Goal: Information Seeking & Learning: Learn about a topic

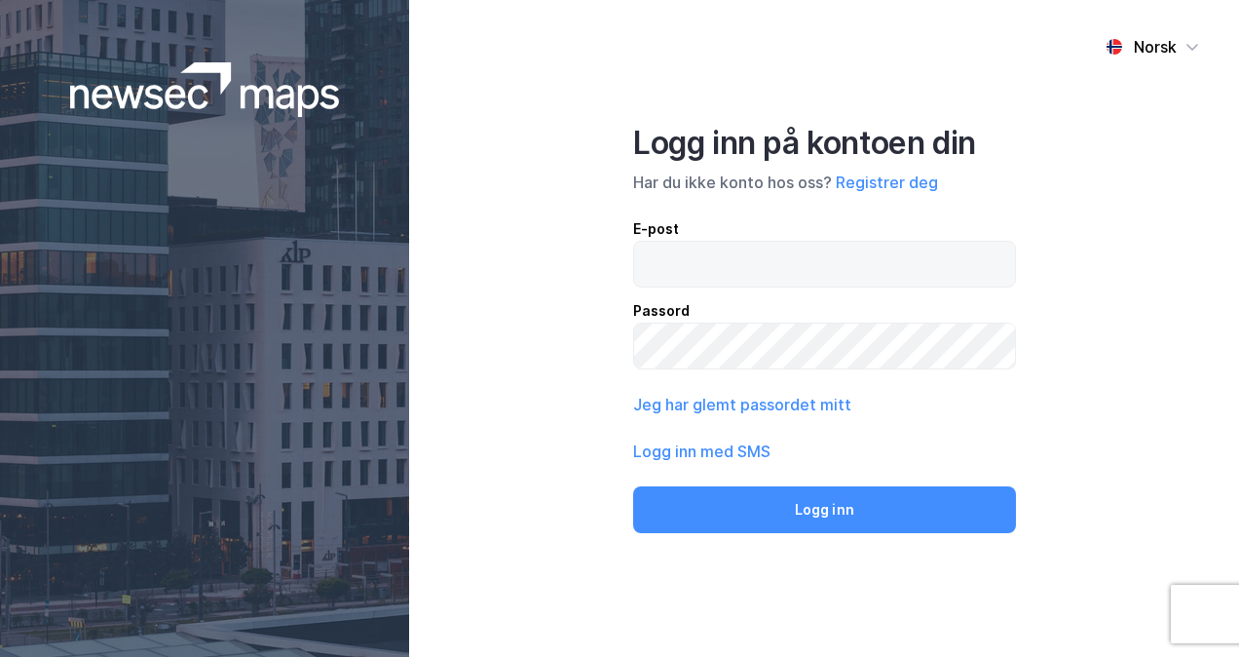
click at [745, 282] on input "email" at bounding box center [824, 264] width 381 height 45
type input "[EMAIL_ADDRESS][DOMAIN_NAME]"
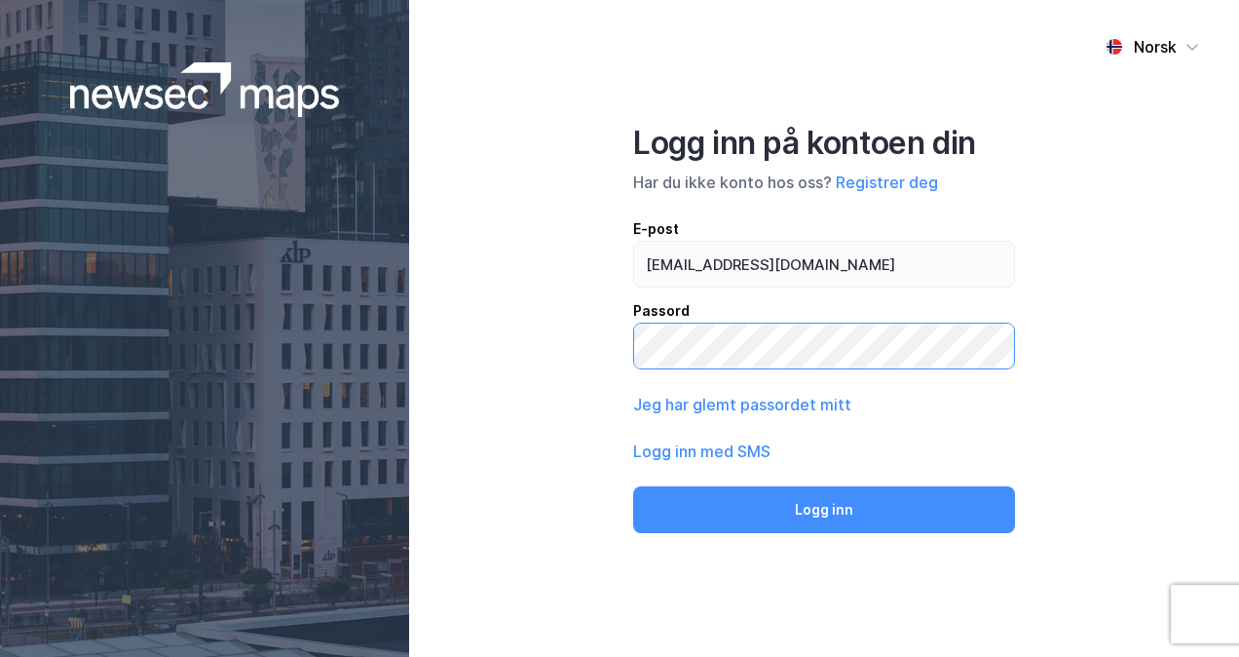
click at [633, 486] on button "Logg inn" at bounding box center [824, 509] width 382 height 47
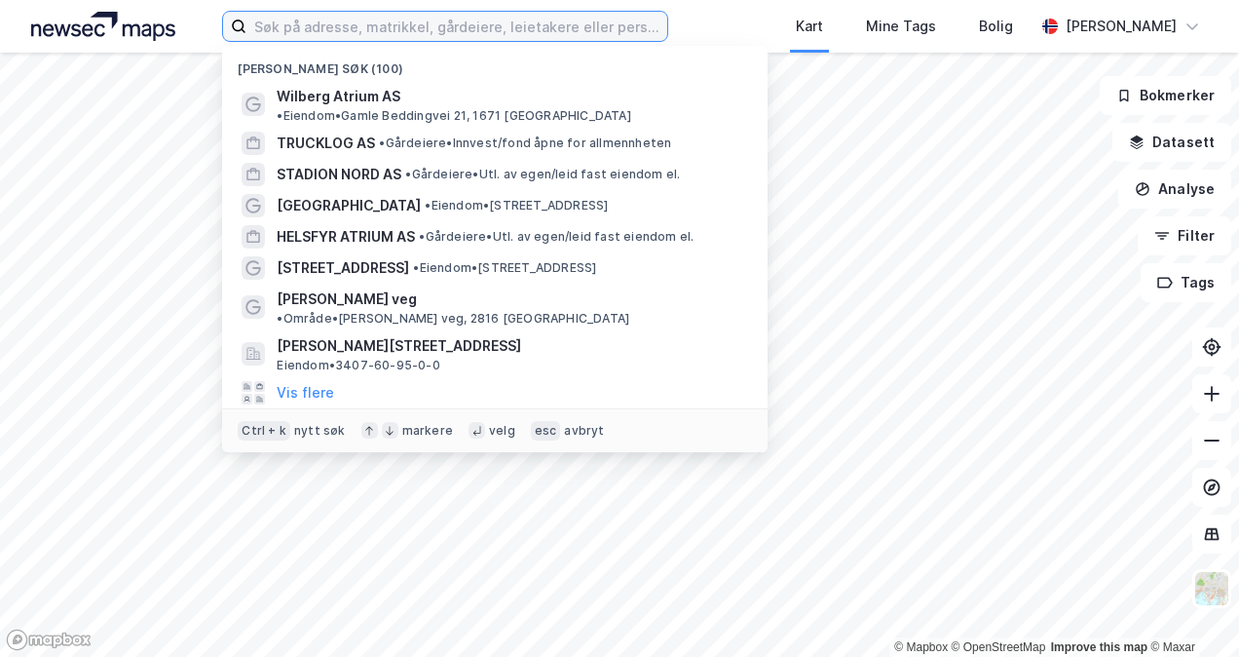
click at [341, 41] on label at bounding box center [444, 26] width 445 height 31
click at [341, 41] on input at bounding box center [456, 26] width 420 height 29
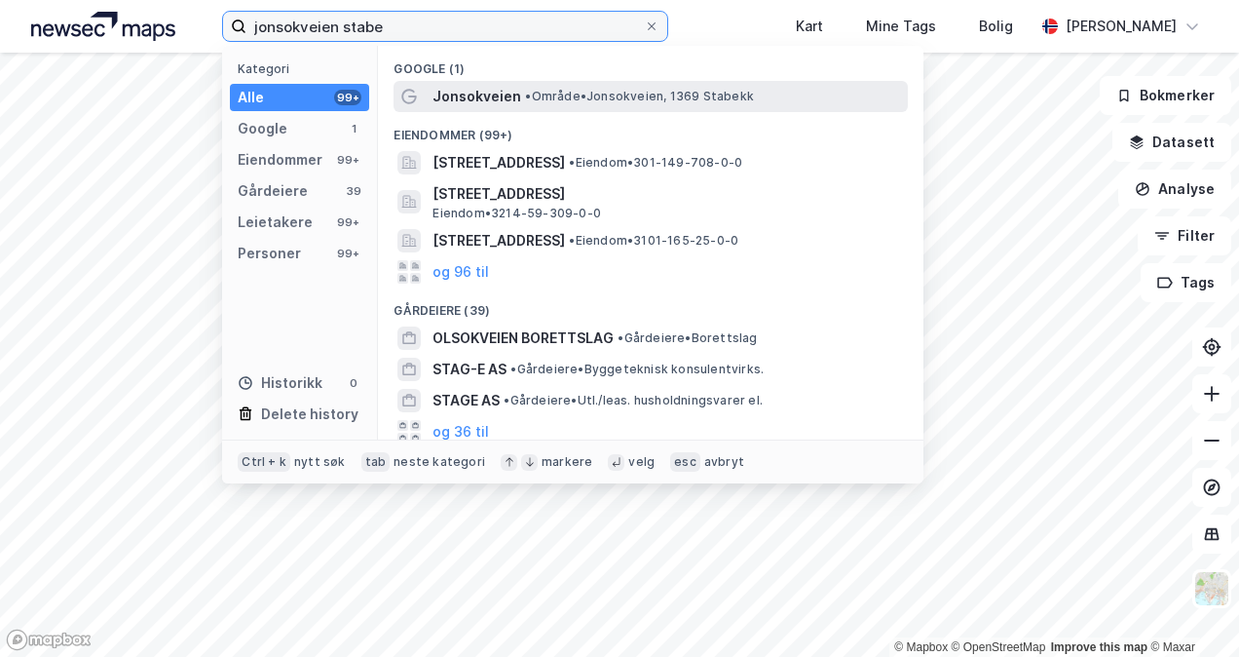
type input "jonsokveien stabe"
click at [756, 89] on div "Jonsokveien • Område • Jonsokveien, 1369 Stabekk" at bounding box center [667, 96] width 471 height 23
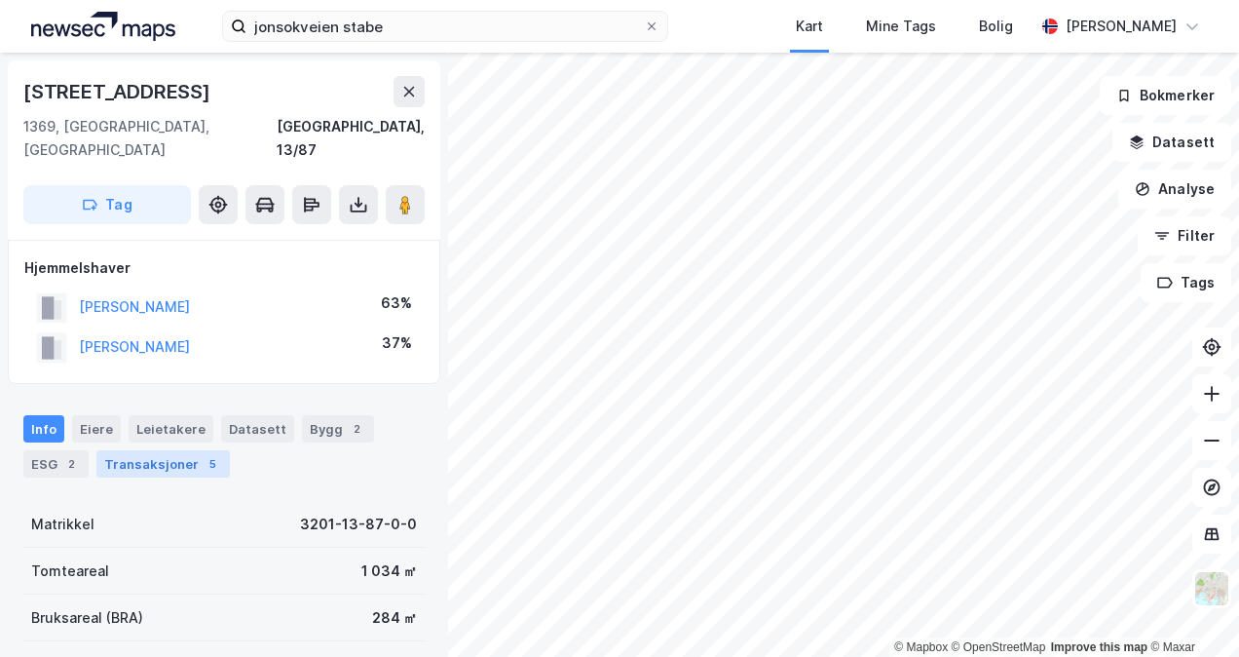
click at [203, 454] on div "5" at bounding box center [212, 463] width 19 height 19
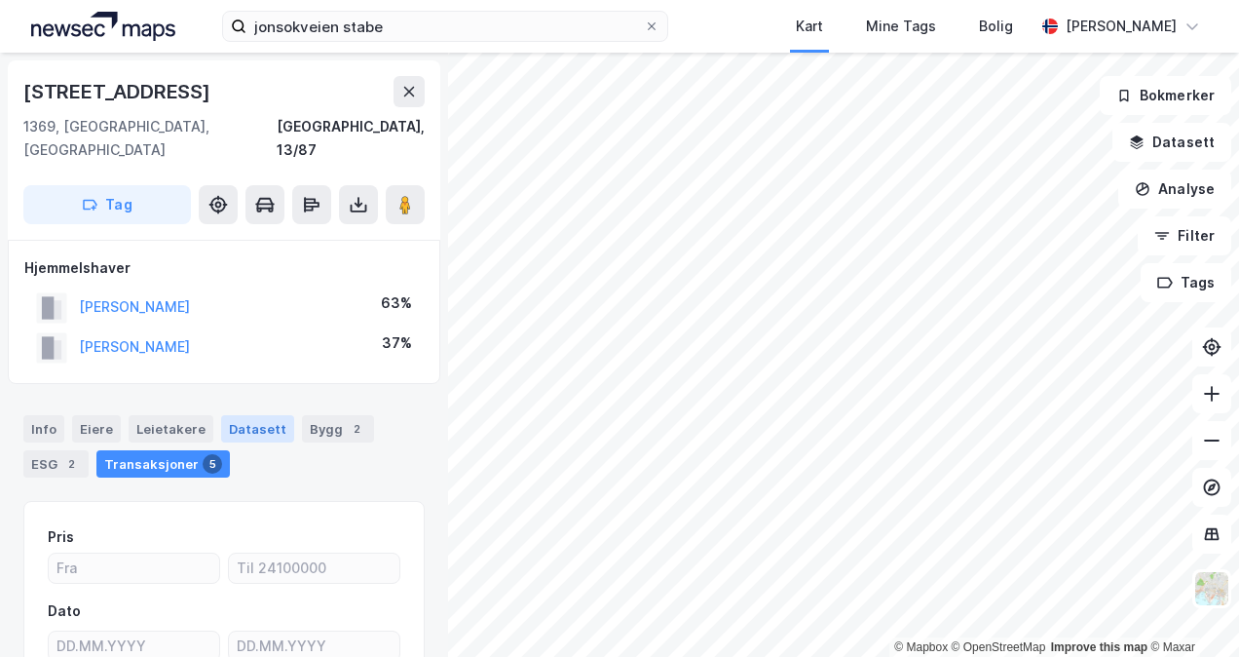
click at [259, 415] on div "Datasett" at bounding box center [257, 428] width 73 height 27
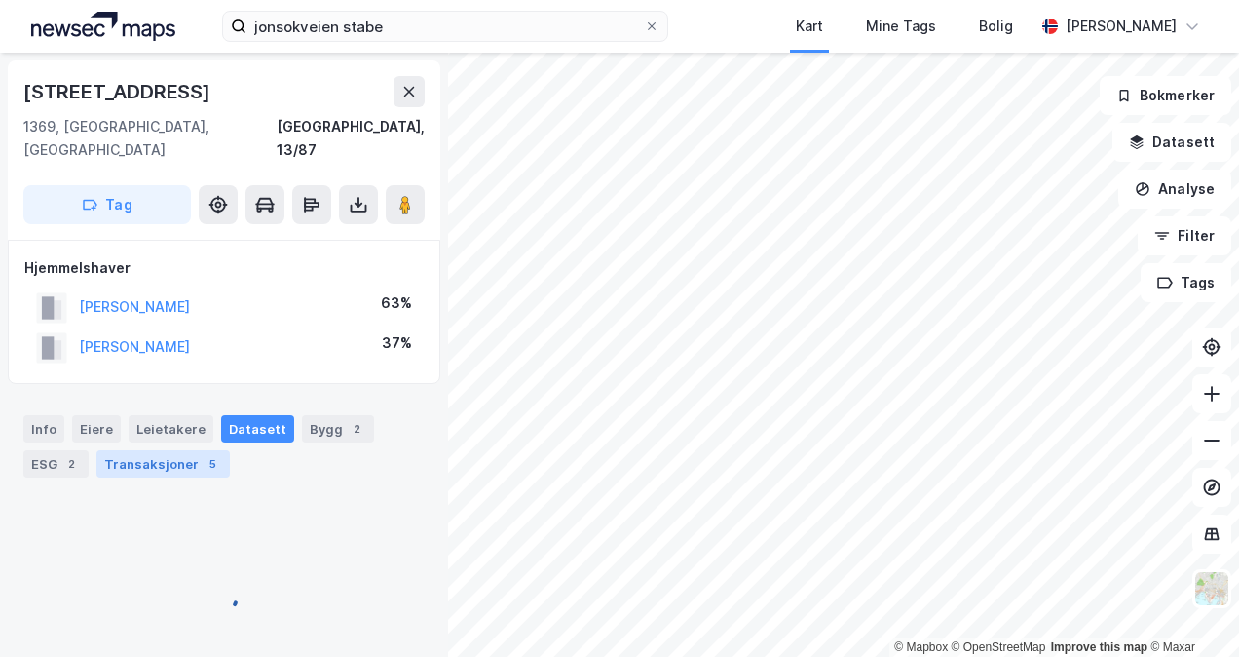
click at [181, 450] on div "Transaksjoner 5" at bounding box center [162, 463] width 133 height 27
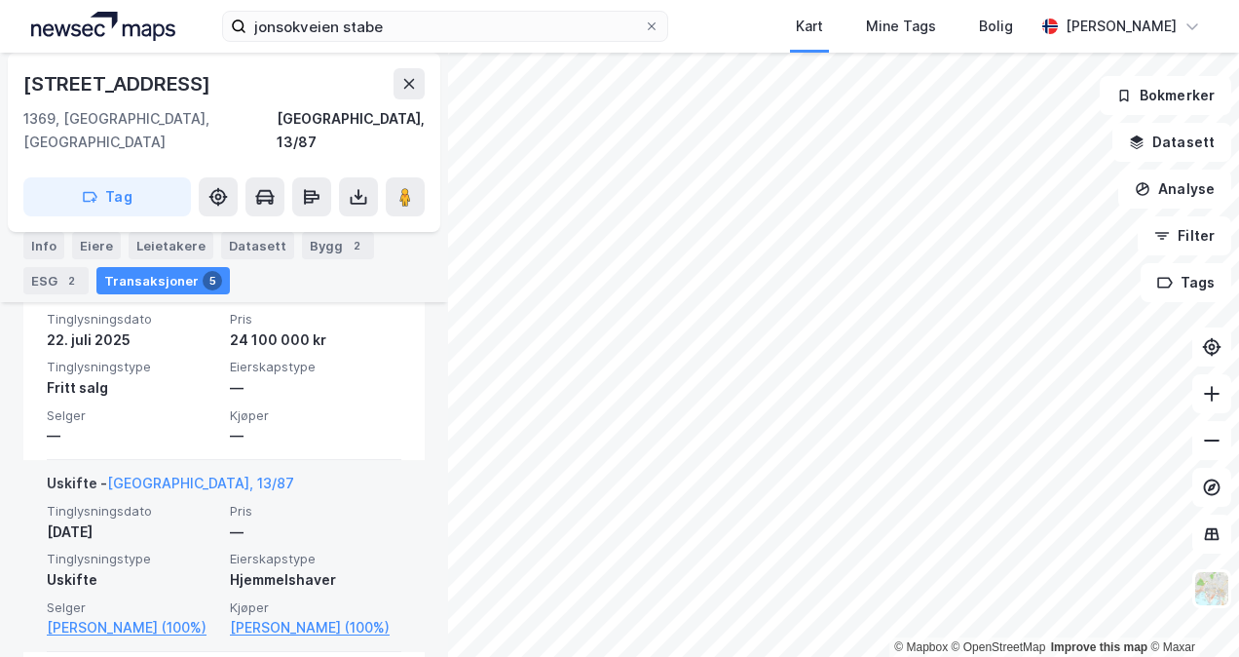
scroll to position [476, 0]
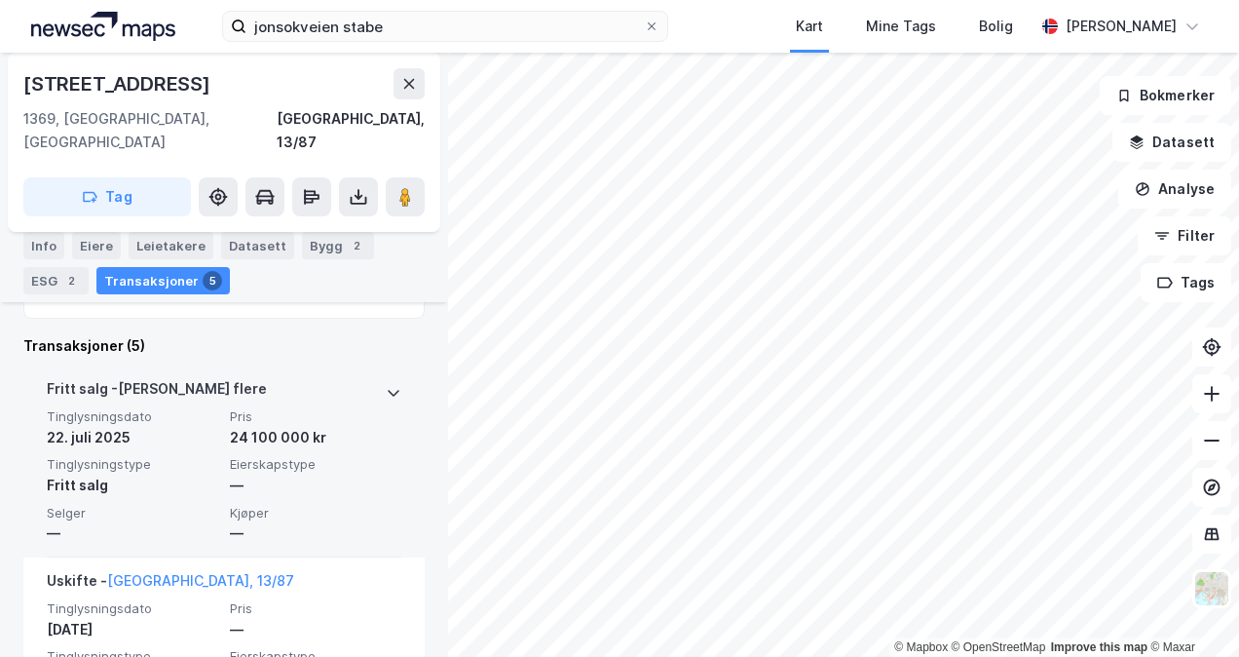
click at [328, 428] on div "Tinglysningsdato [DATE] Pris 24 100 000 kr Tinglysningstype Fritt salg Eierskap…" at bounding box center [224, 476] width 355 height 136
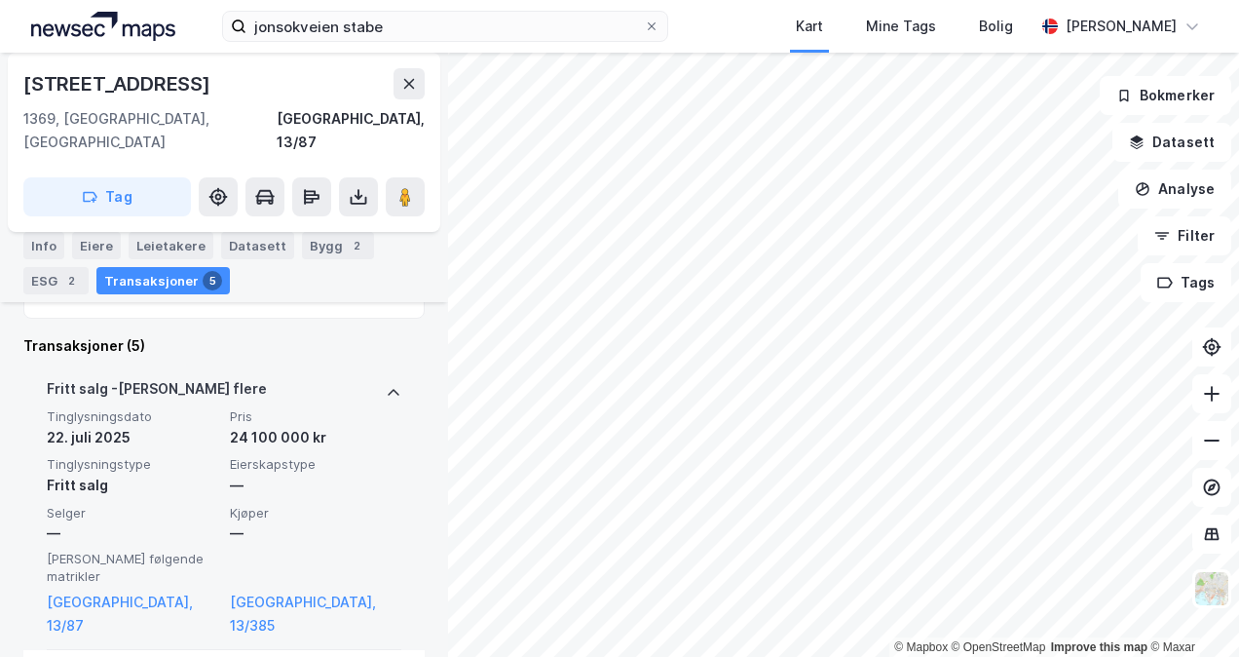
scroll to position [379, 0]
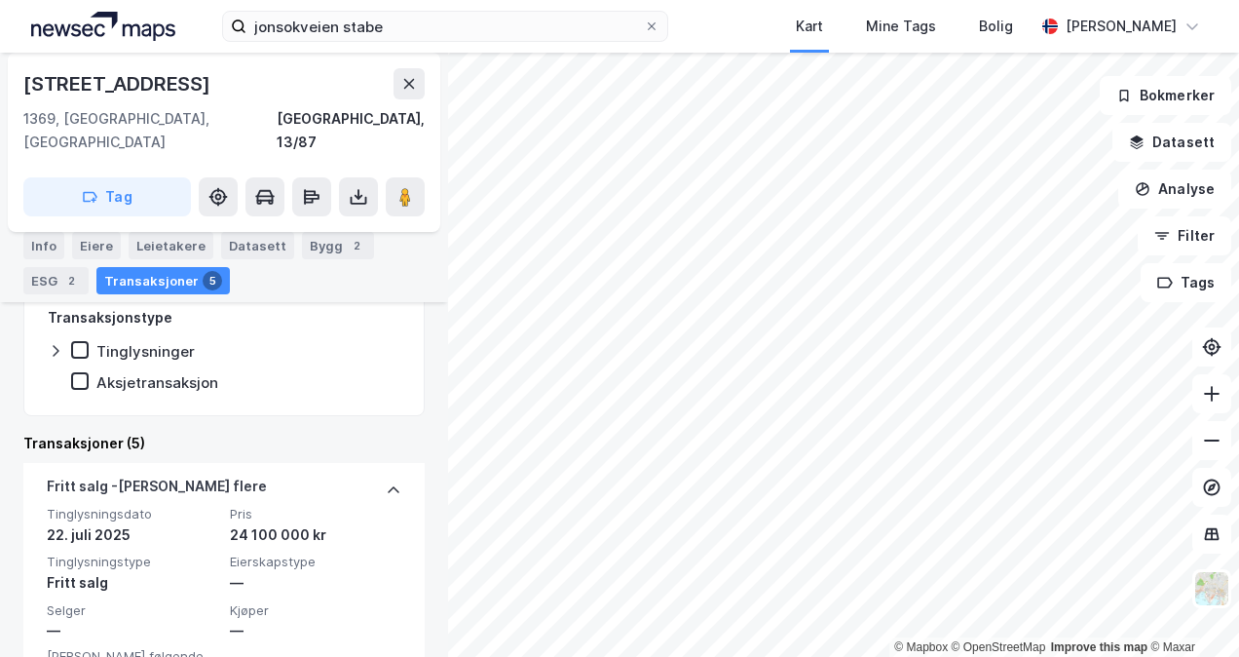
click at [729, 656] on html "jonsokveien stabe Kart Mine Tags Bolig [PERSON_NAME] © Mapbox © OpenStreetMap I…" at bounding box center [619, 328] width 1239 height 657
click at [988, 656] on html "jonsokveien stabe Kart Mine Tags Bolig [PERSON_NAME] © Mapbox © OpenStreetMap I…" at bounding box center [619, 328] width 1239 height 657
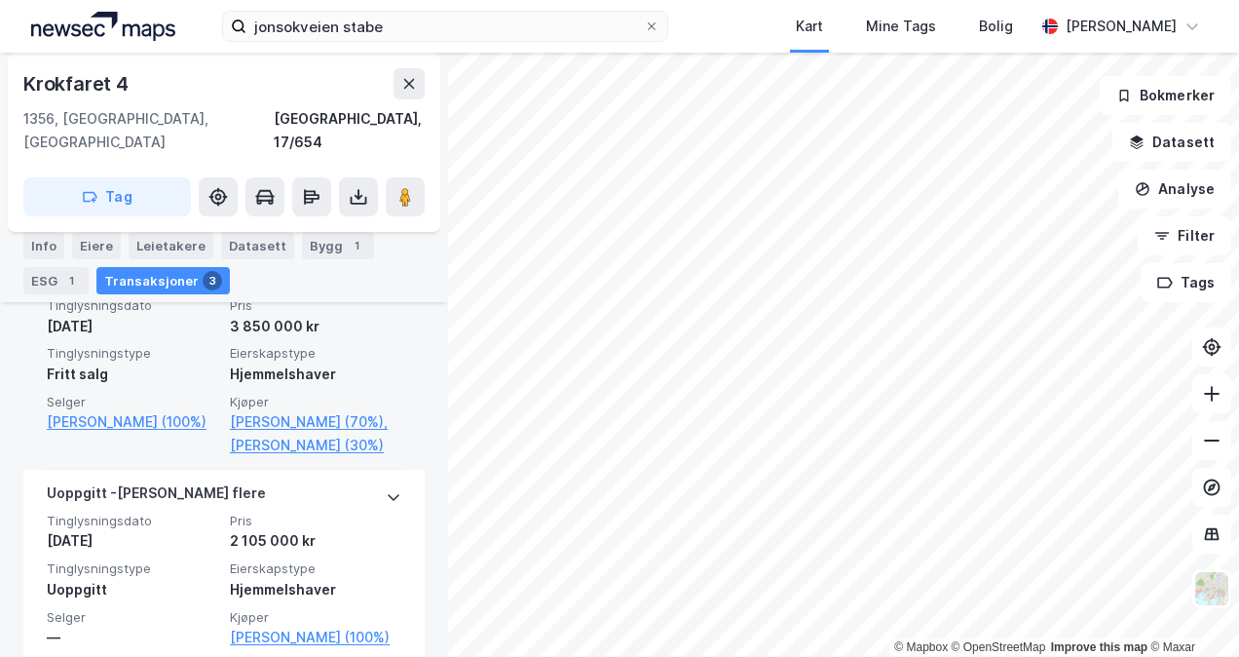
scroll to position [828, 0]
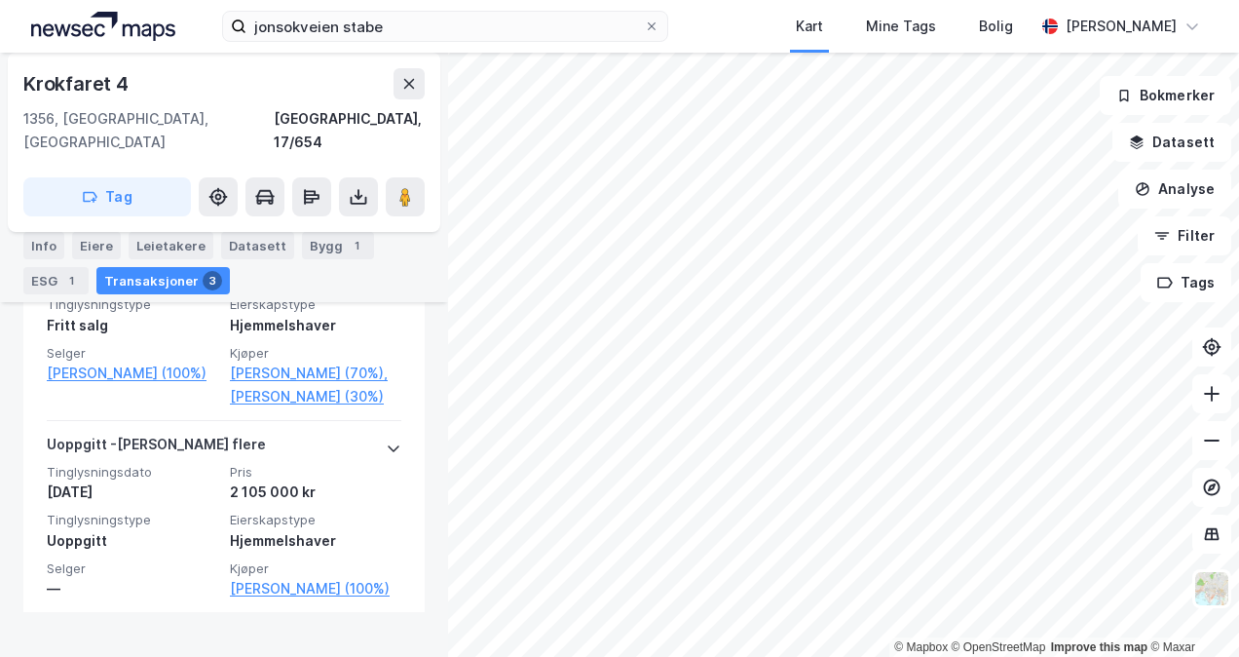
click at [951, 656] on html "jonsokveien stabe Kart Mine Tags Bolig [PERSON_NAME] © Mapbox © OpenStreetMap I…" at bounding box center [619, 328] width 1239 height 657
click at [676, 47] on div "jonsokveien stabe Kart Mine Tags Bolig [PERSON_NAME] © Mapbox © OpenStreetMap I…" at bounding box center [619, 328] width 1239 height 657
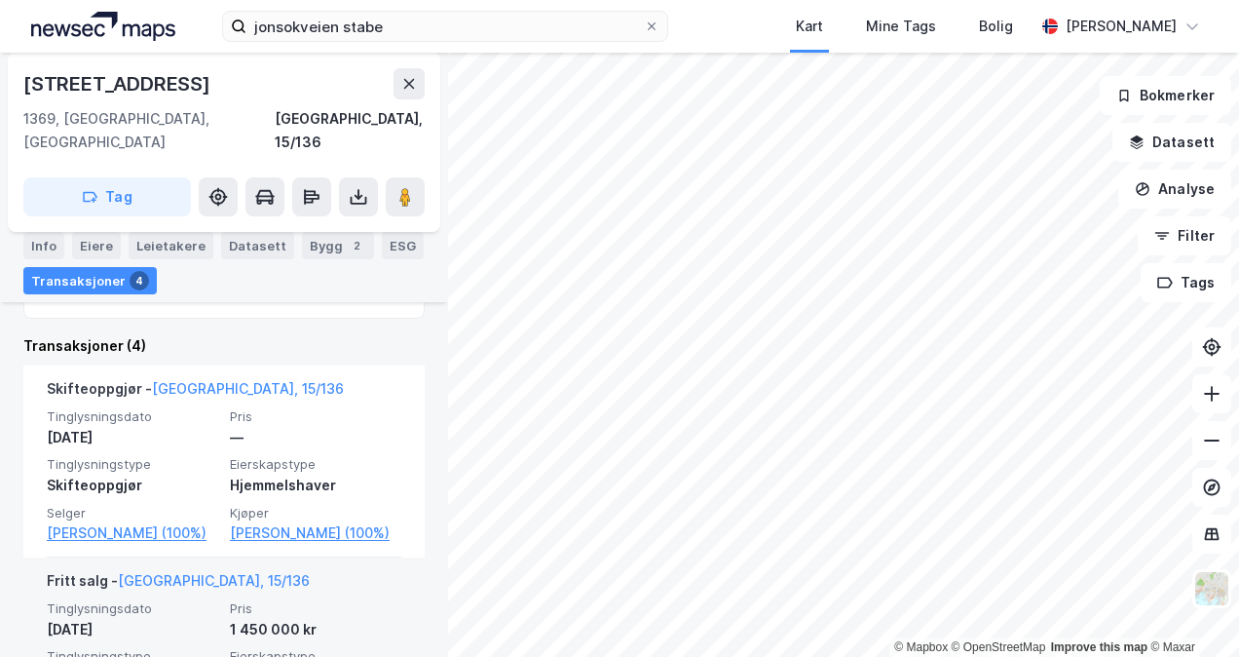
scroll to position [729, 0]
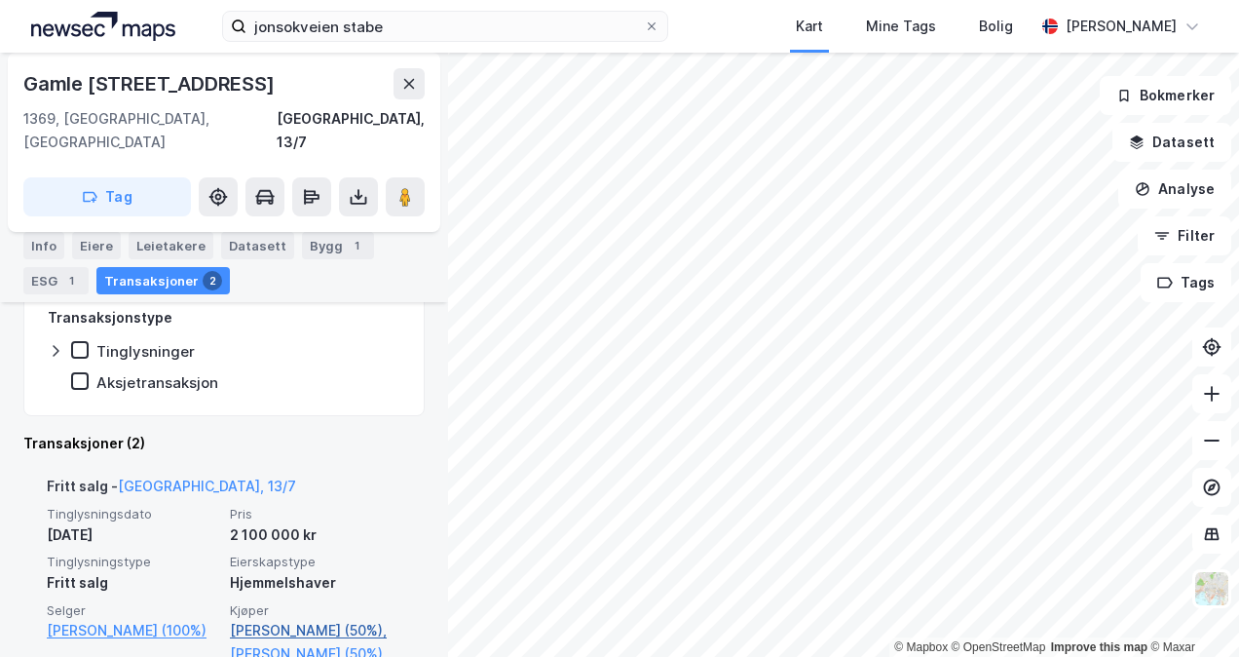
scroll to position [476, 0]
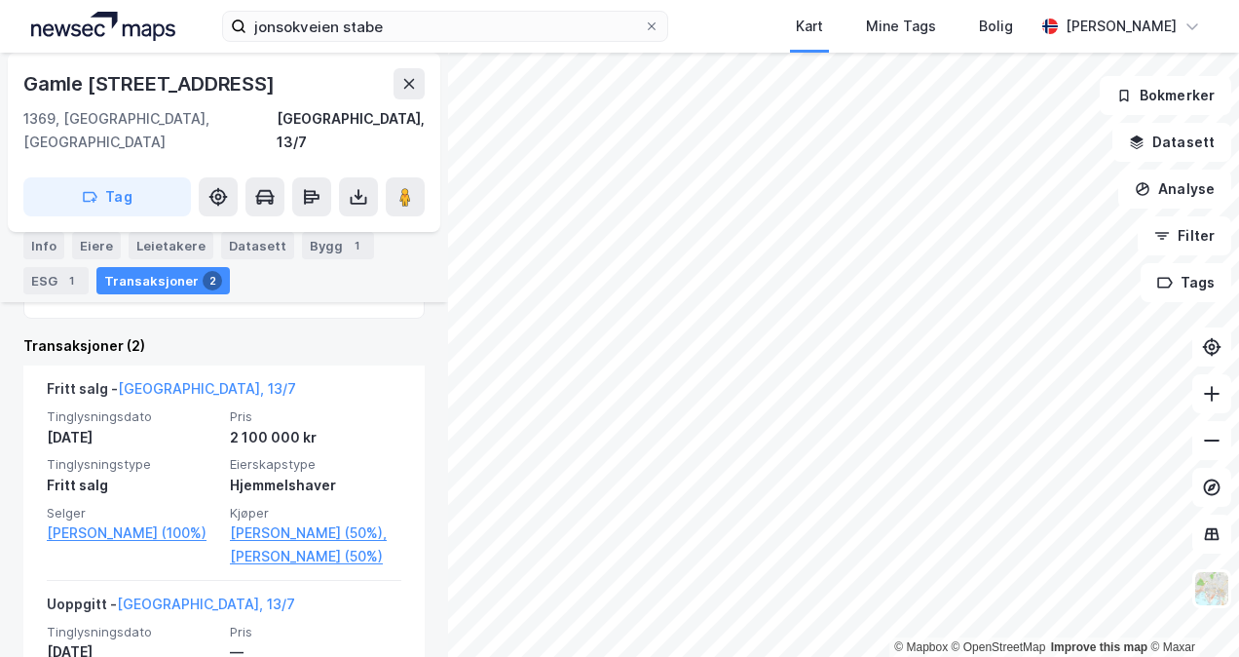
click at [598, 656] on html "jonsokveien stabe Kart Mine Tags Bolig [PERSON_NAME] © Mapbox © OpenStreetMap I…" at bounding box center [619, 328] width 1239 height 657
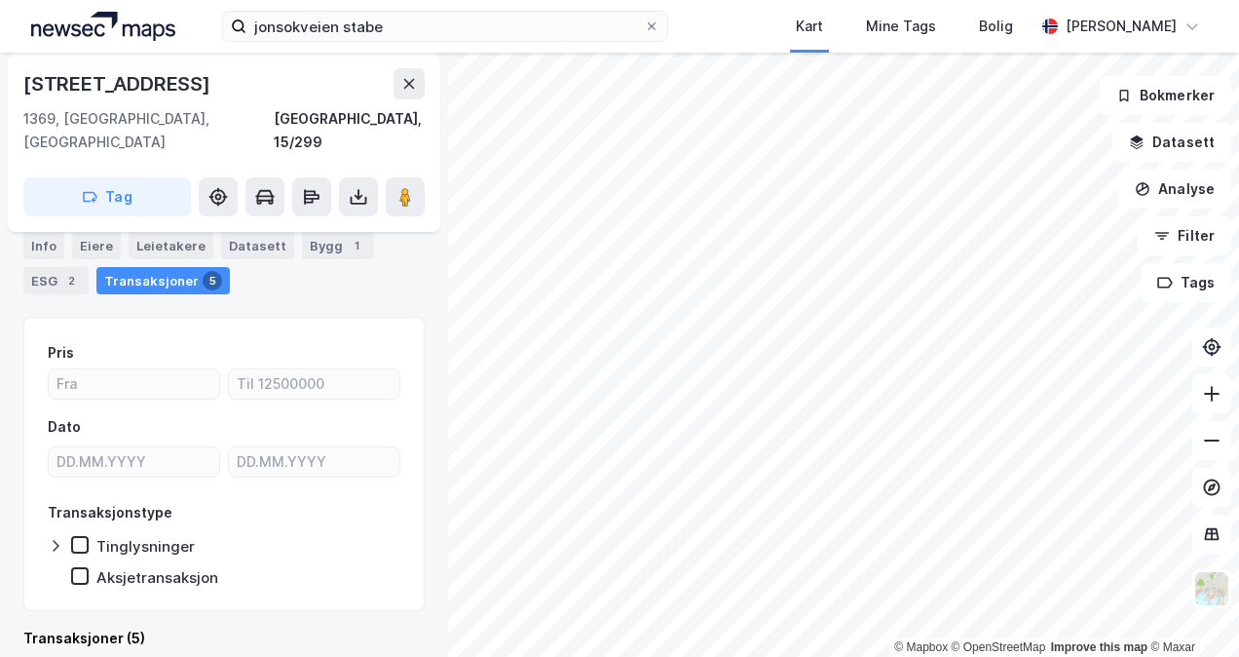
scroll to position [476, 0]
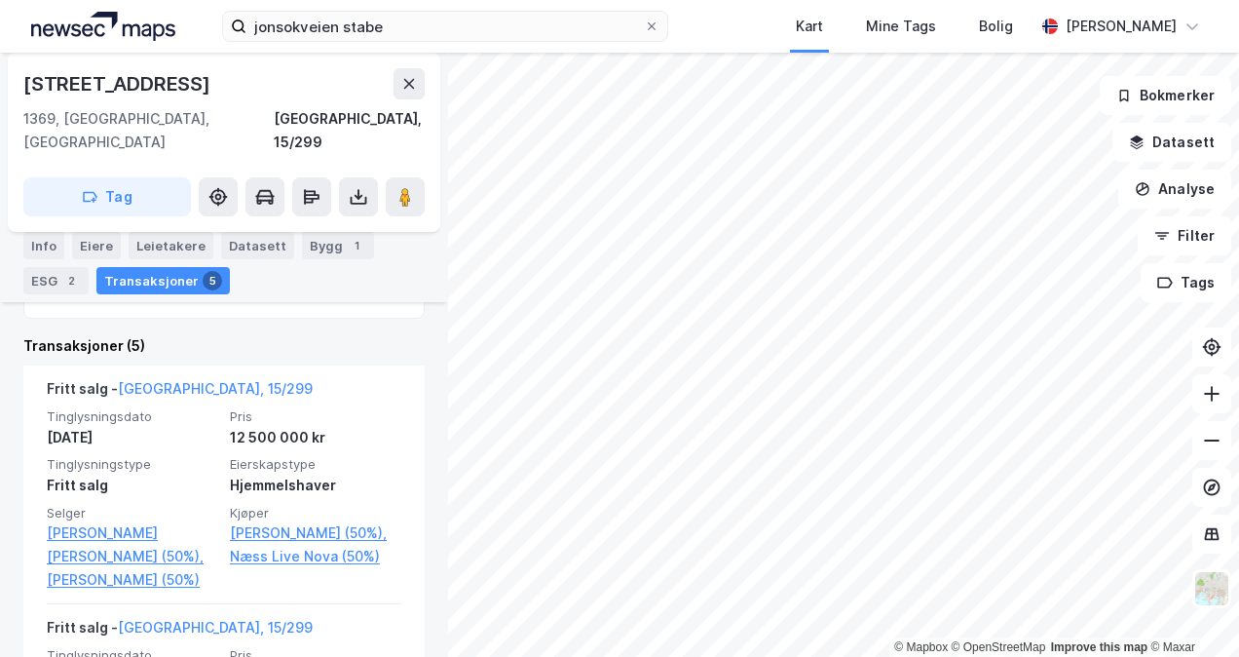
click at [368, 574] on div "© Mapbox © OpenStreetMap Improve this map © [PERSON_NAME] 90b 1369, Stabekk, [G…" at bounding box center [619, 355] width 1239 height 604
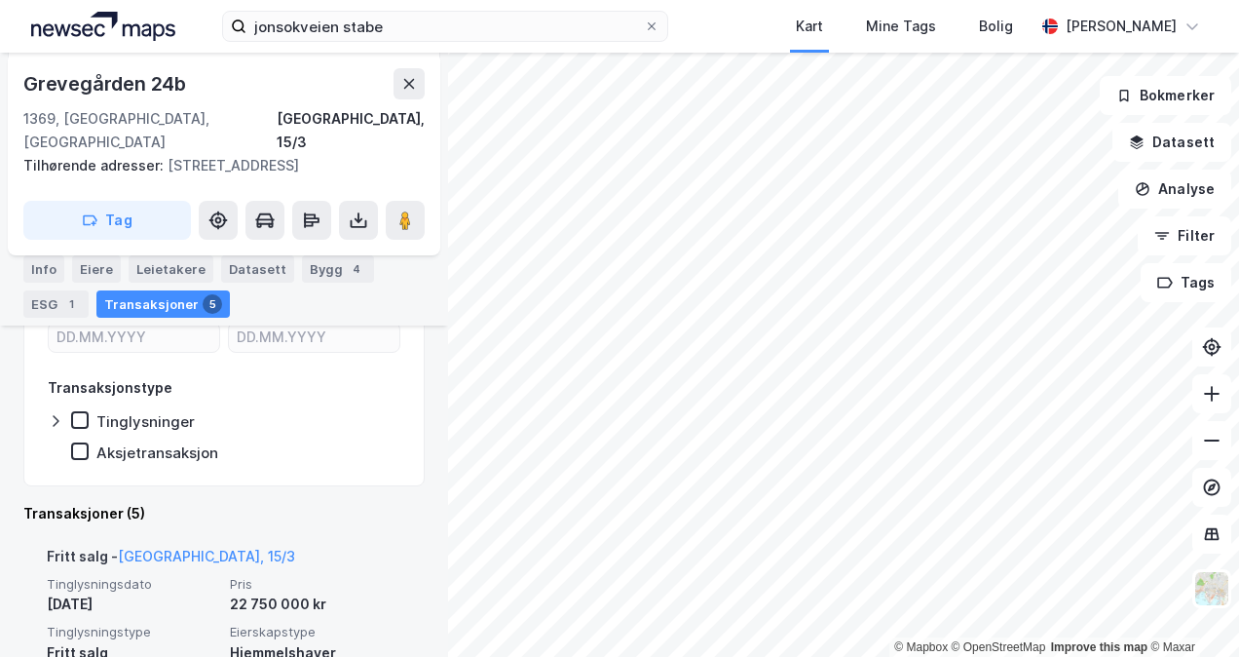
scroll to position [487, 0]
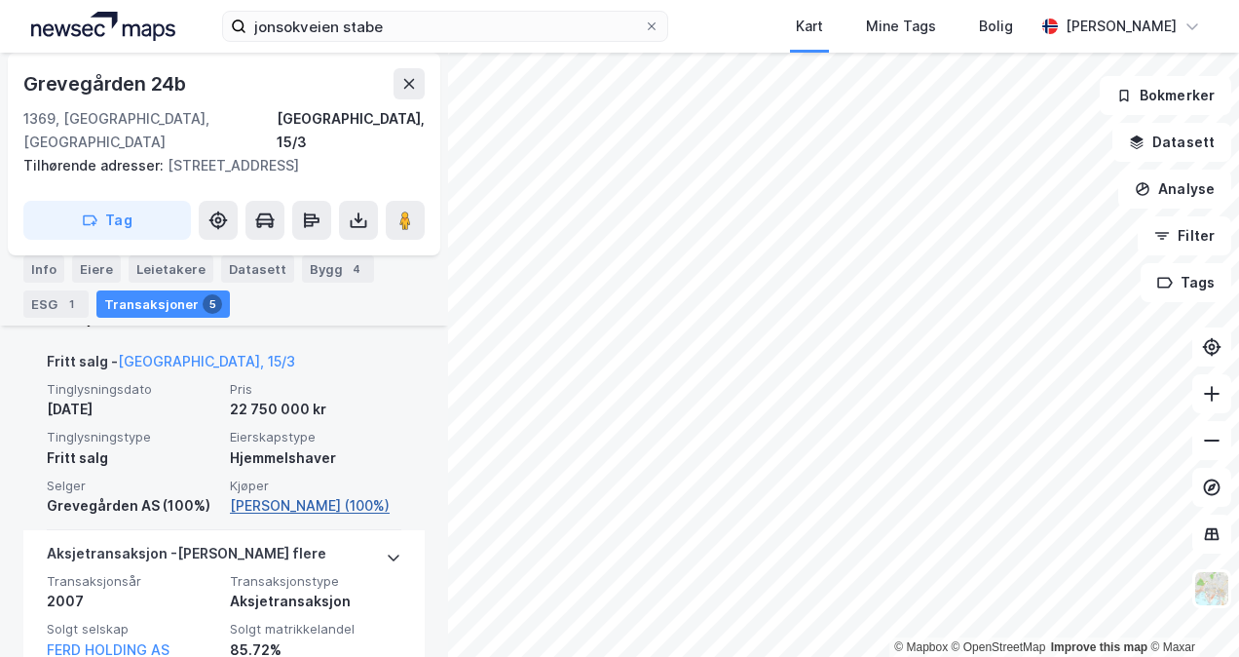
click at [292, 495] on link "[PERSON_NAME] (100%)" at bounding box center [315, 505] width 171 height 23
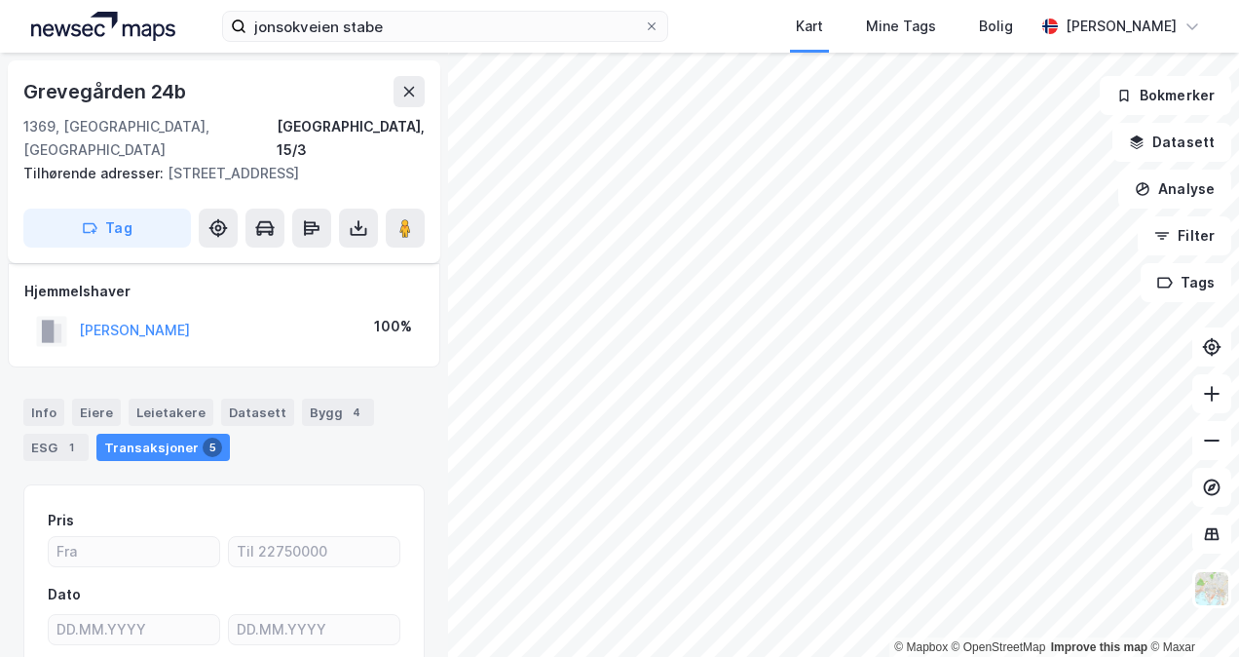
scroll to position [168, 0]
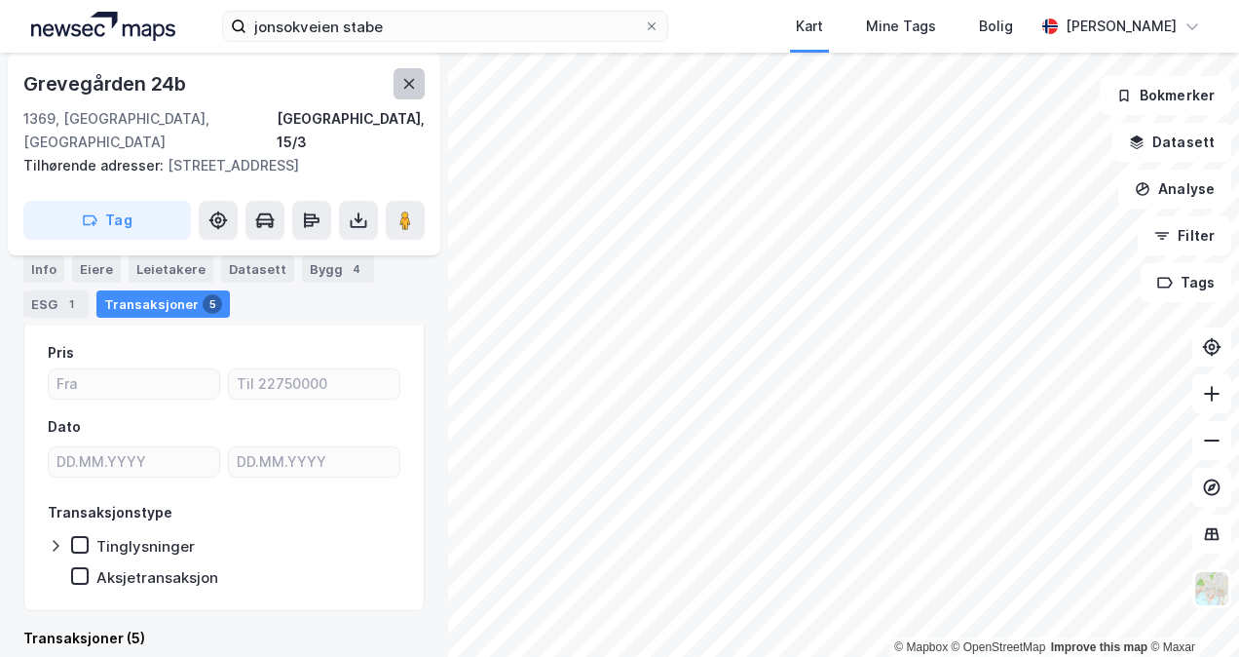
click at [411, 79] on icon at bounding box center [409, 84] width 16 height 16
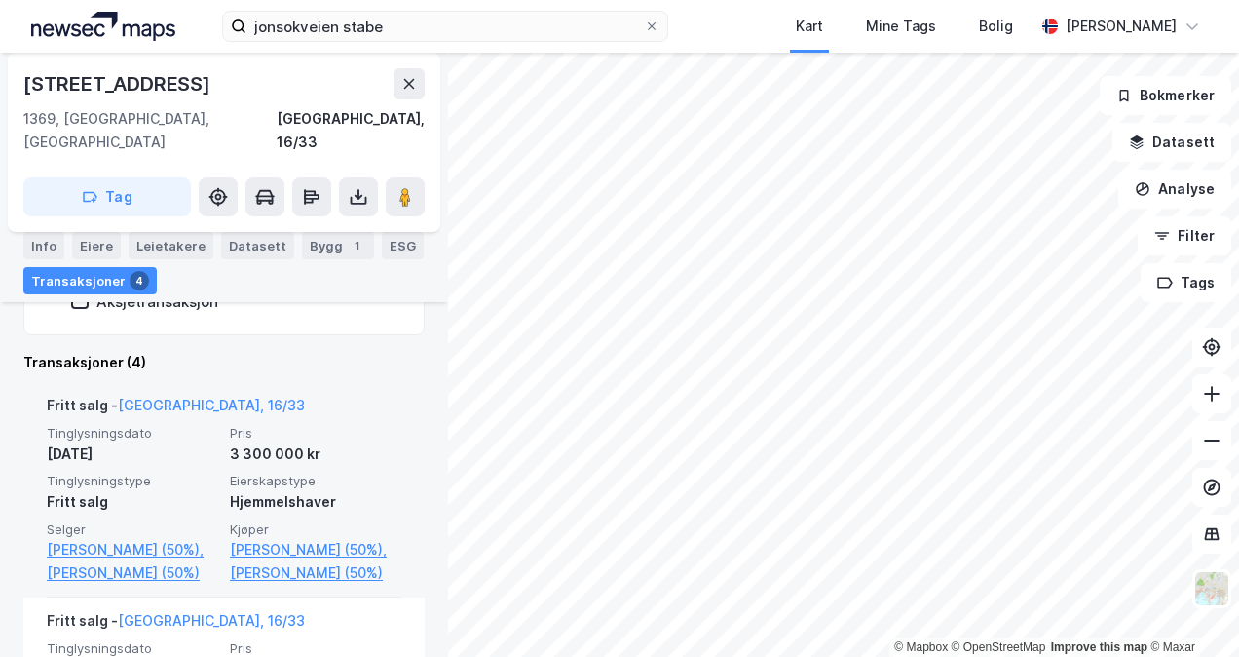
scroll to position [362, 0]
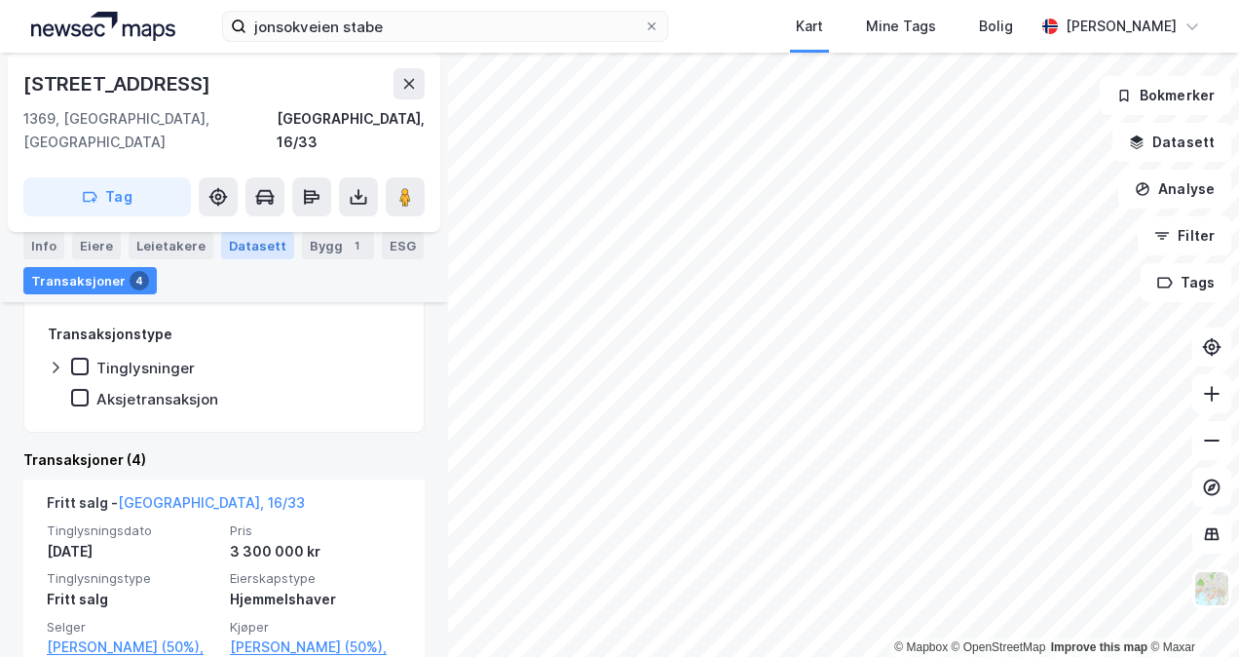
click at [269, 249] on div "Datasett" at bounding box center [257, 245] width 73 height 27
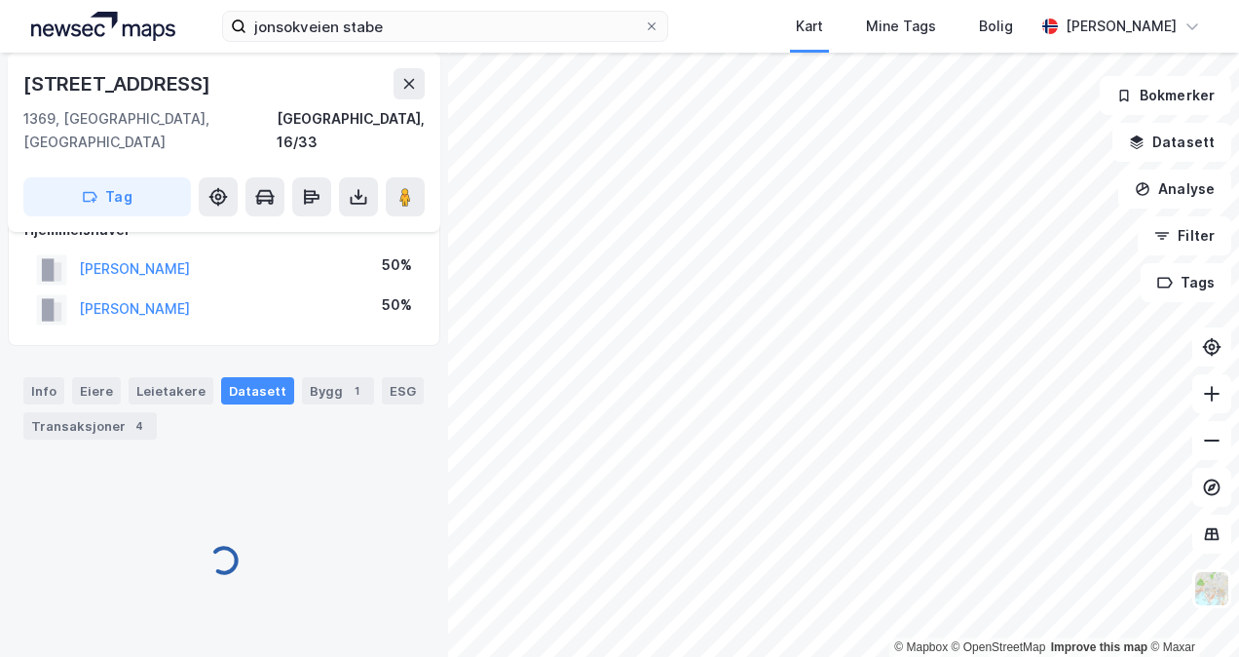
scroll to position [41, 0]
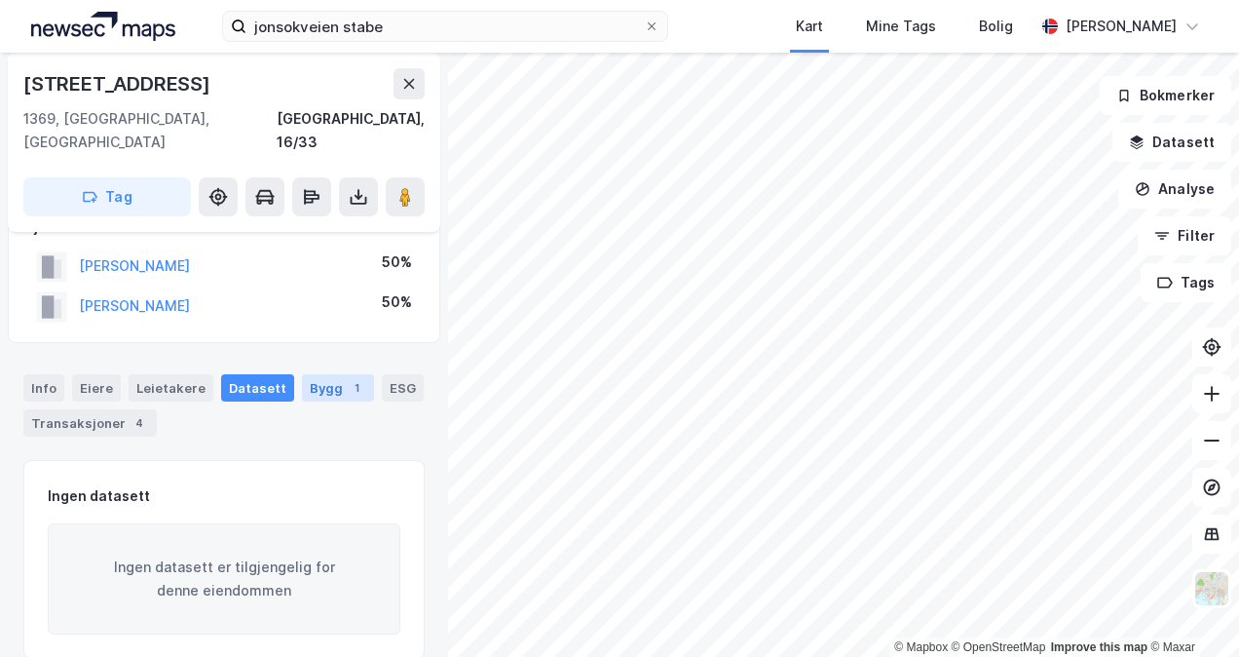
click at [319, 374] on div "Bygg 1" at bounding box center [338, 387] width 72 height 27
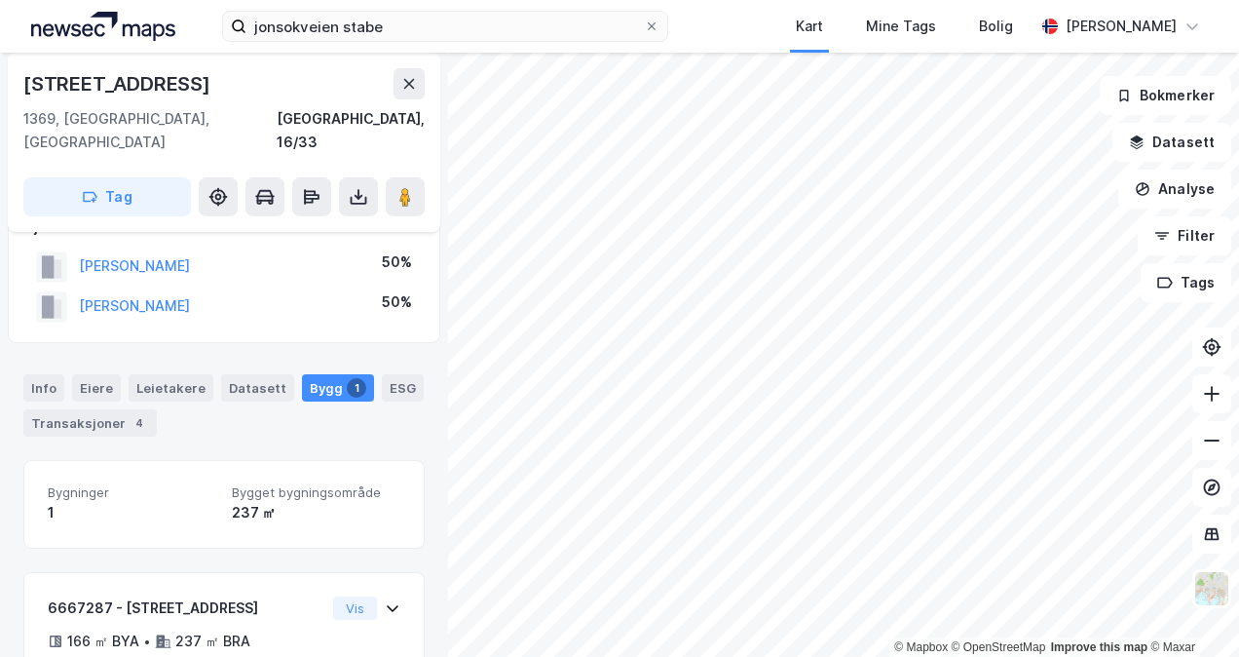
scroll to position [148, 0]
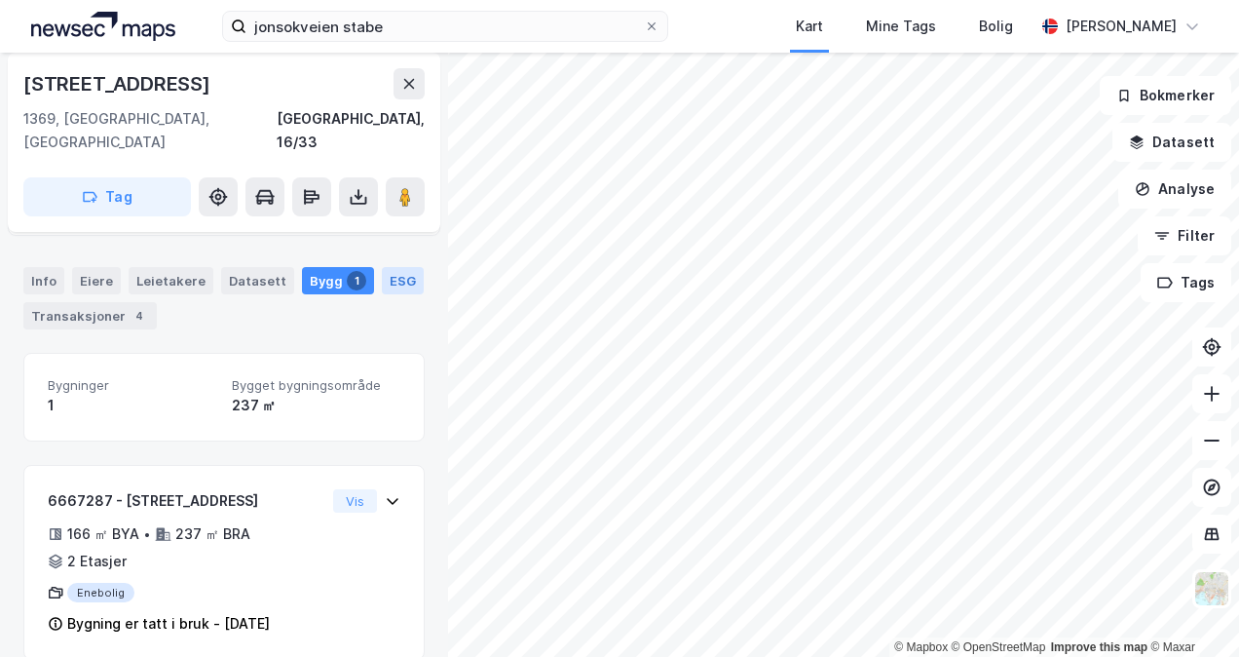
click at [392, 267] on div "ESG" at bounding box center [403, 280] width 42 height 27
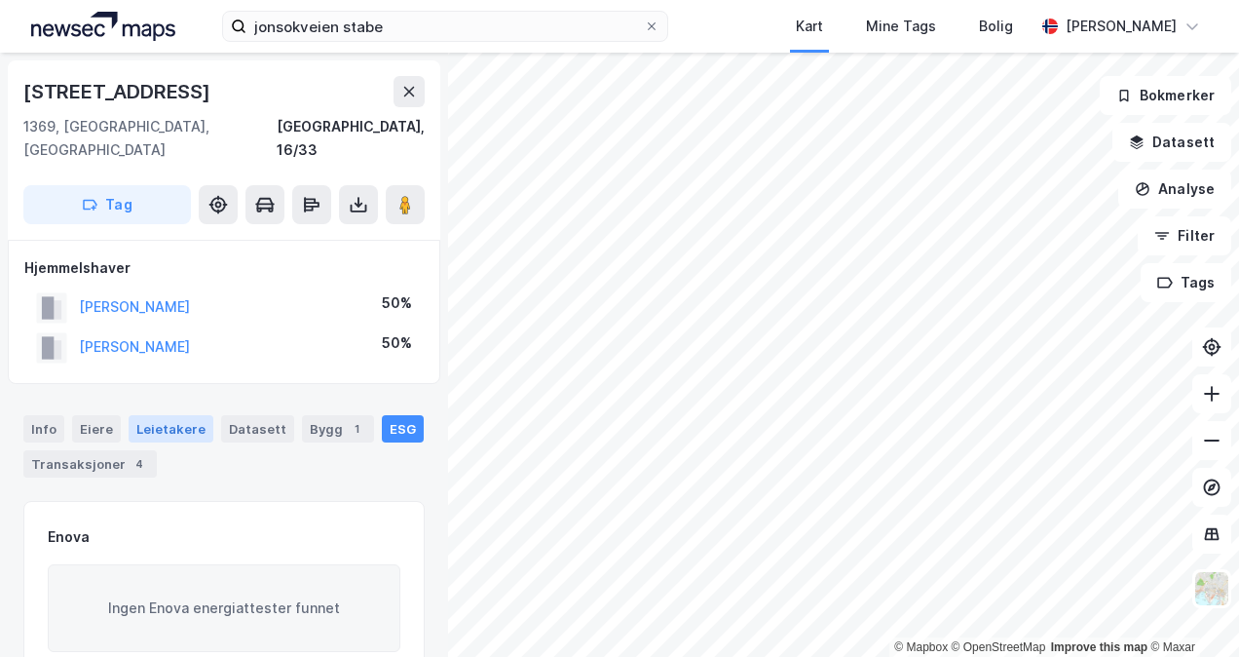
click at [204, 415] on div "Leietakere" at bounding box center [171, 428] width 85 height 27
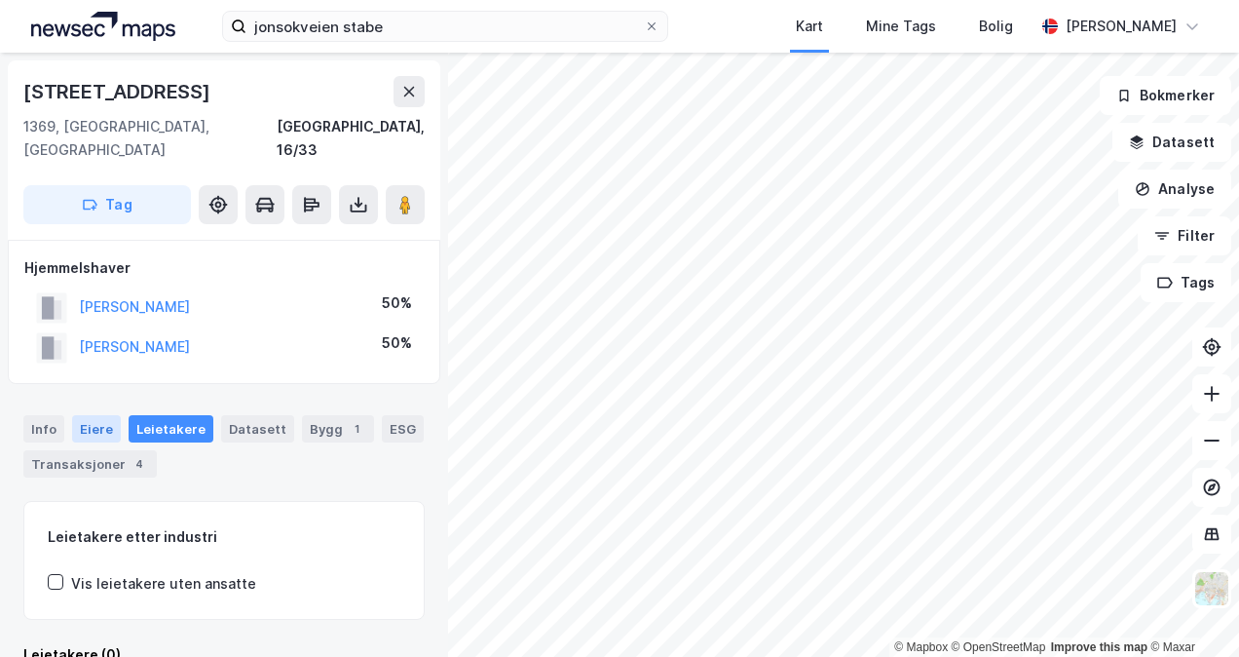
click at [109, 415] on div "Eiere" at bounding box center [96, 428] width 49 height 27
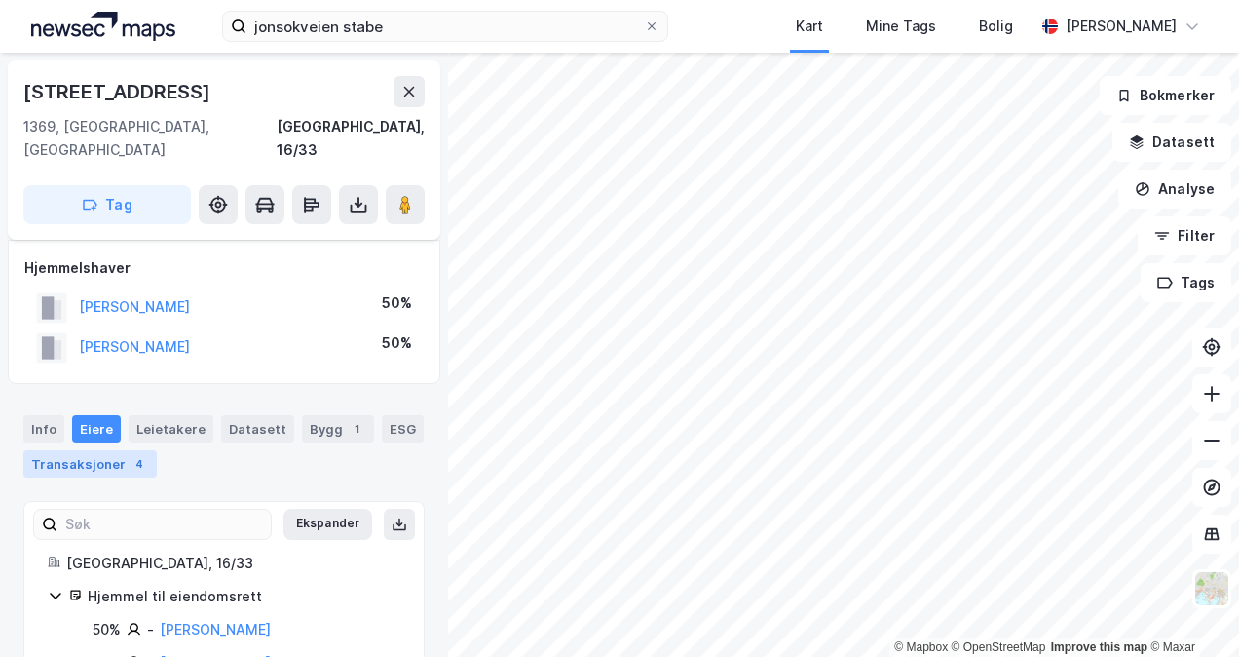
scroll to position [41, 0]
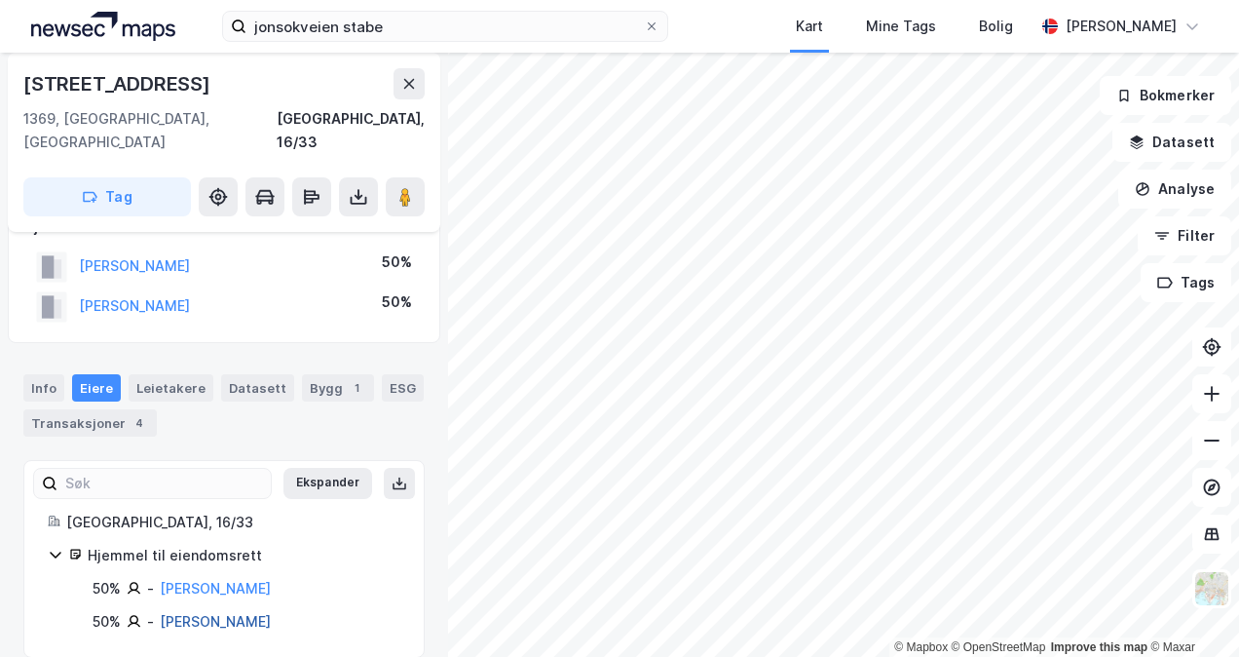
click at [218, 613] on link "[PERSON_NAME]" at bounding box center [215, 621] width 111 height 17
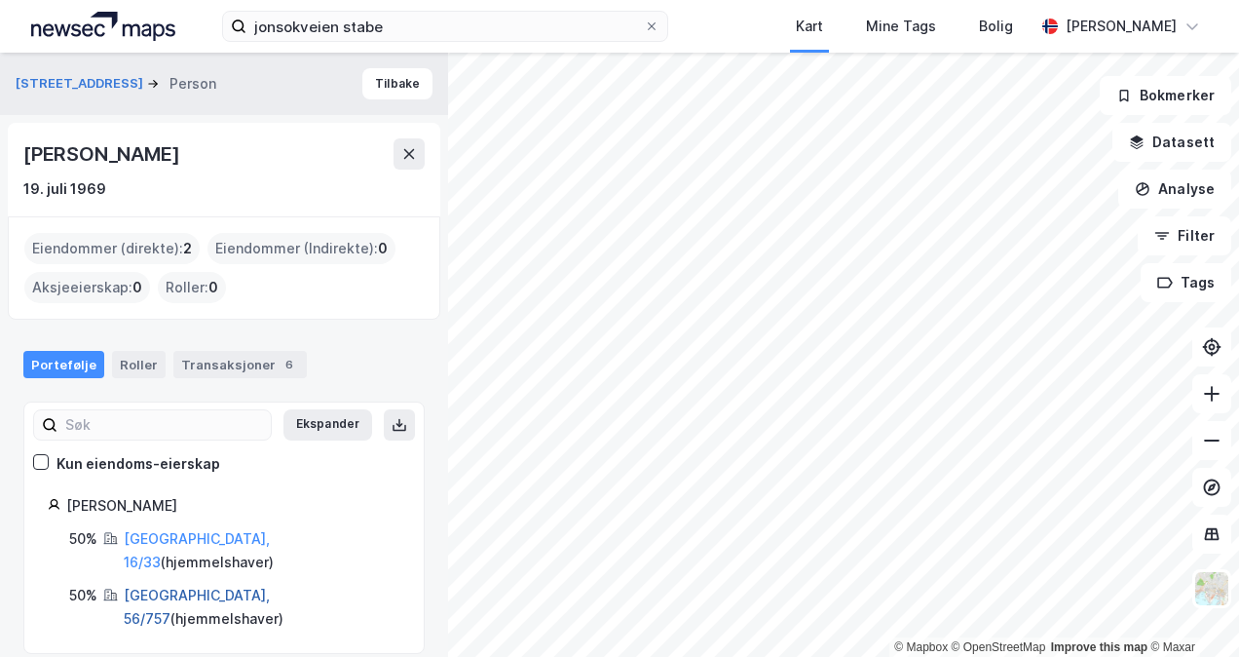
click at [176, 586] on link "[GEOGRAPHIC_DATA], 56/757" at bounding box center [197, 606] width 146 height 40
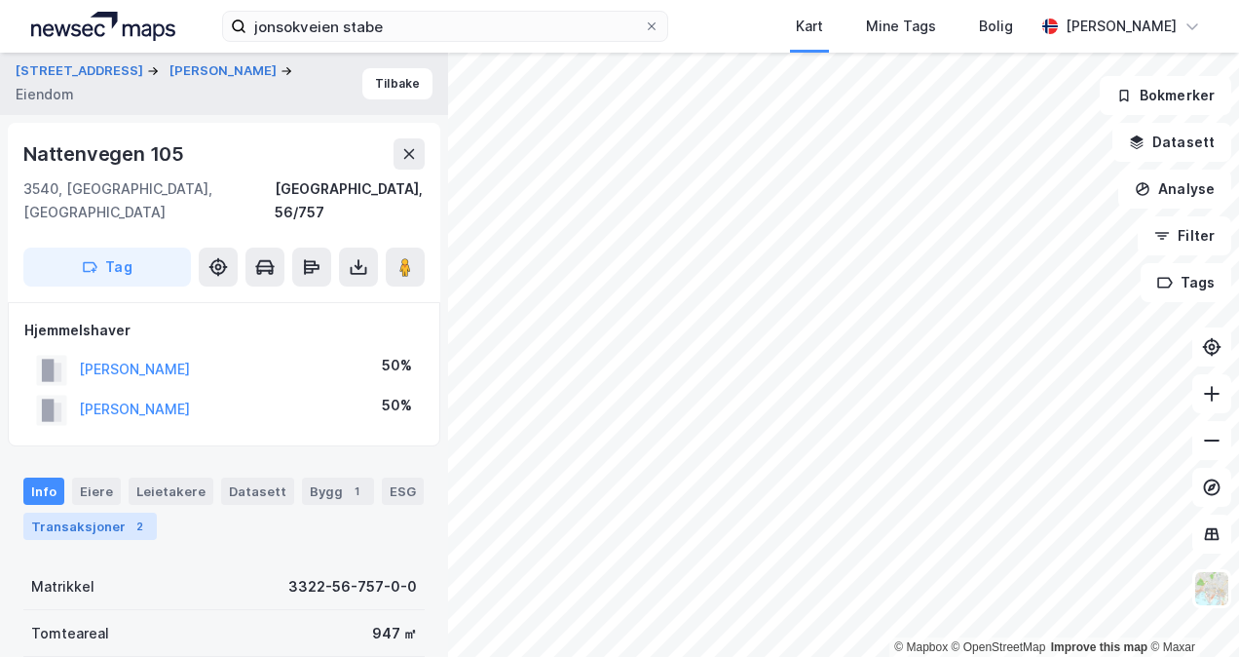
click at [100, 512] on div "Transaksjoner 2" at bounding box center [89, 525] width 133 height 27
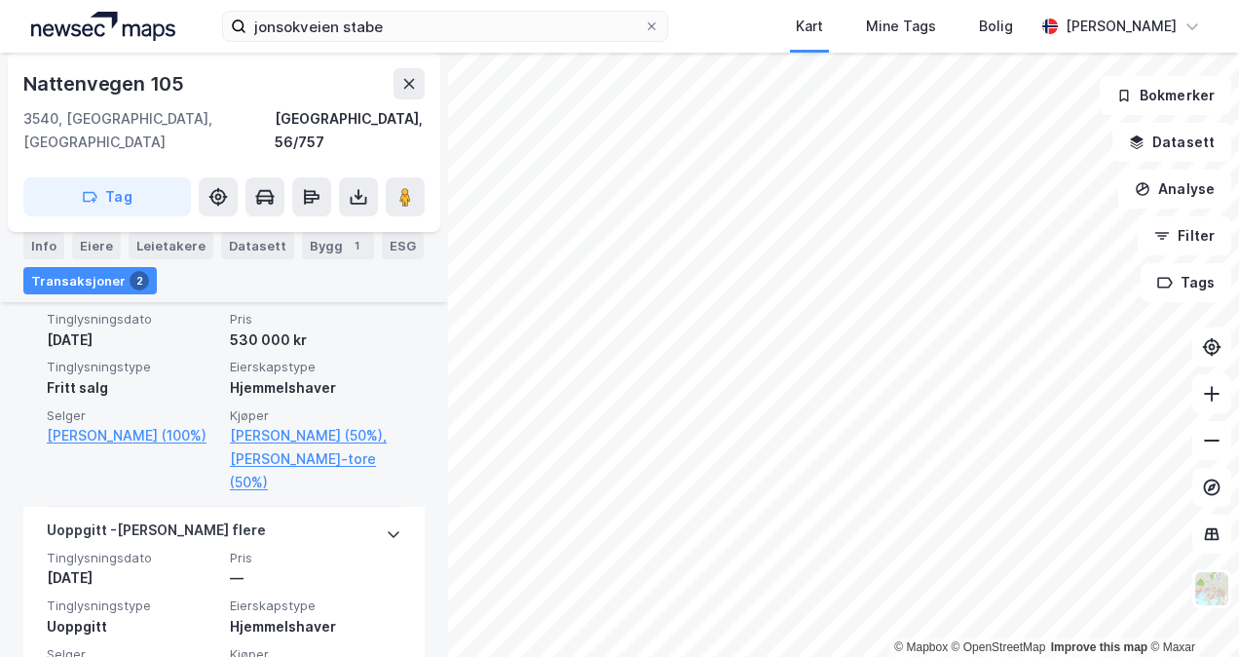
scroll to position [676, 0]
